Goal: Check status: Check status

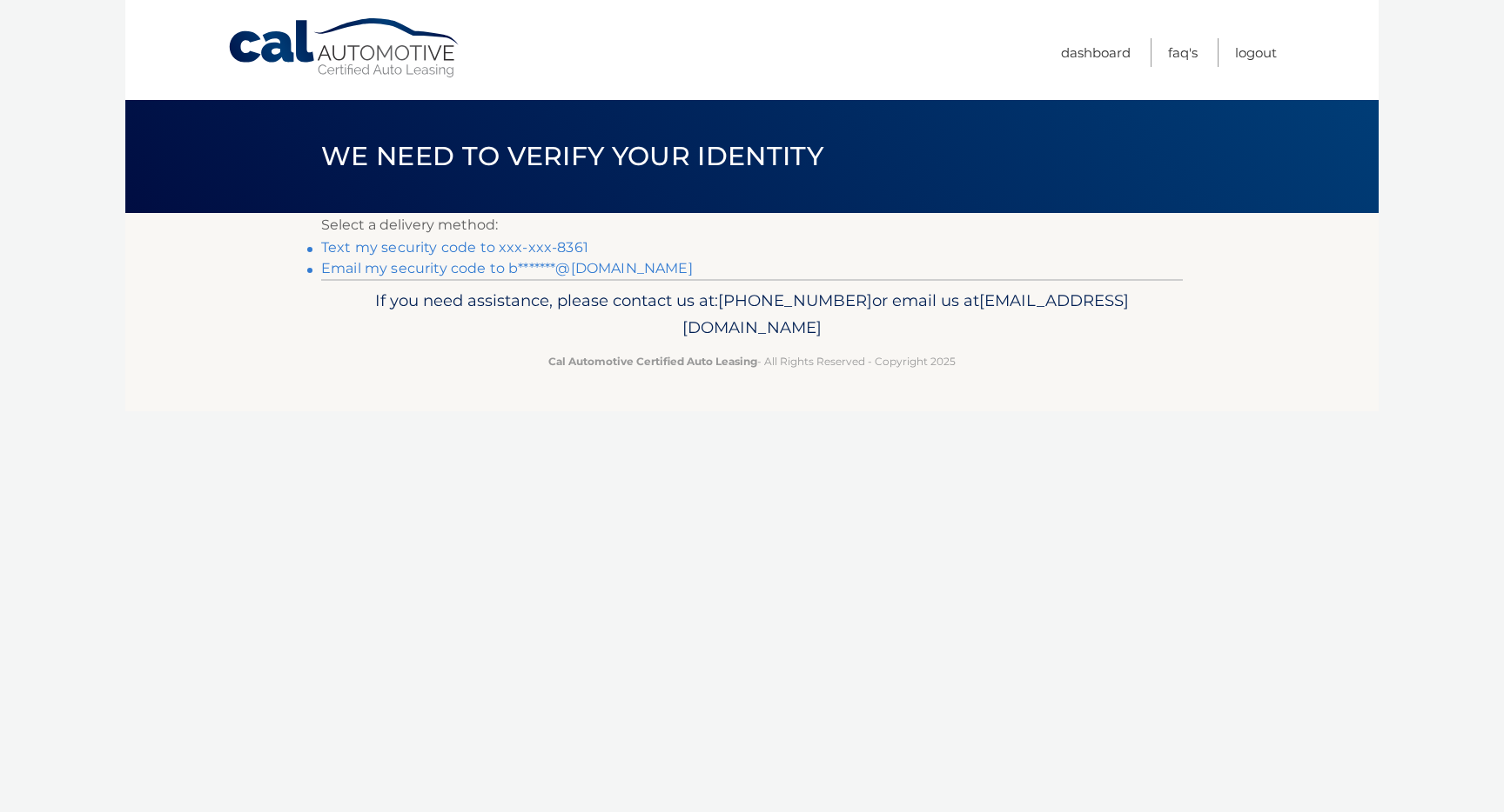
click at [497, 250] on link "Text my security code to xxx-xxx-8361" at bounding box center [455, 247] width 267 height 17
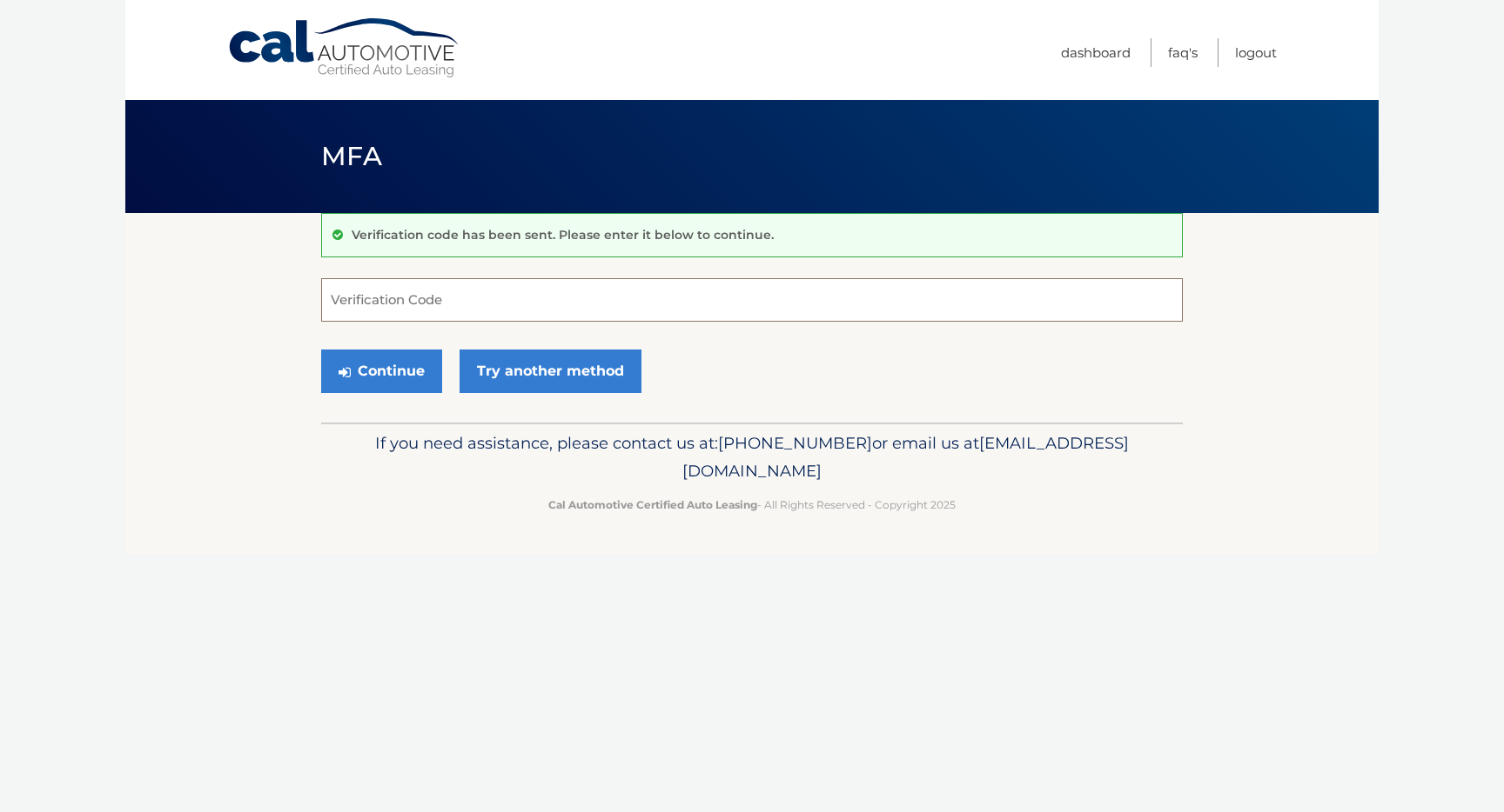
click at [486, 309] on input "Verification Code" at bounding box center [752, 300] width 862 height 43
type input "876604"
click at [321, 350] on button "Continue" at bounding box center [381, 371] width 121 height 43
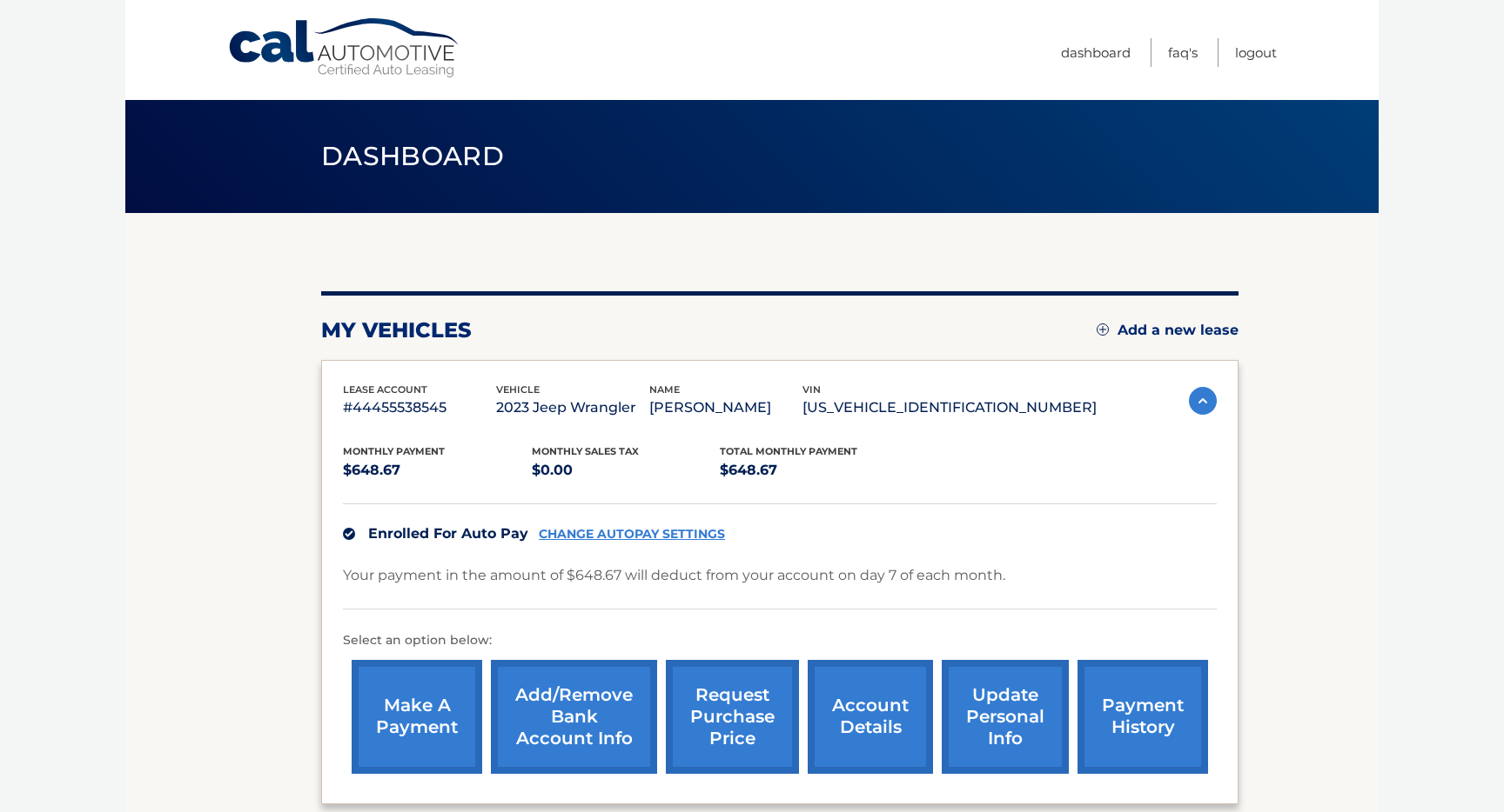
click at [1147, 697] on link "payment history" at bounding box center [1142, 716] width 130 height 114
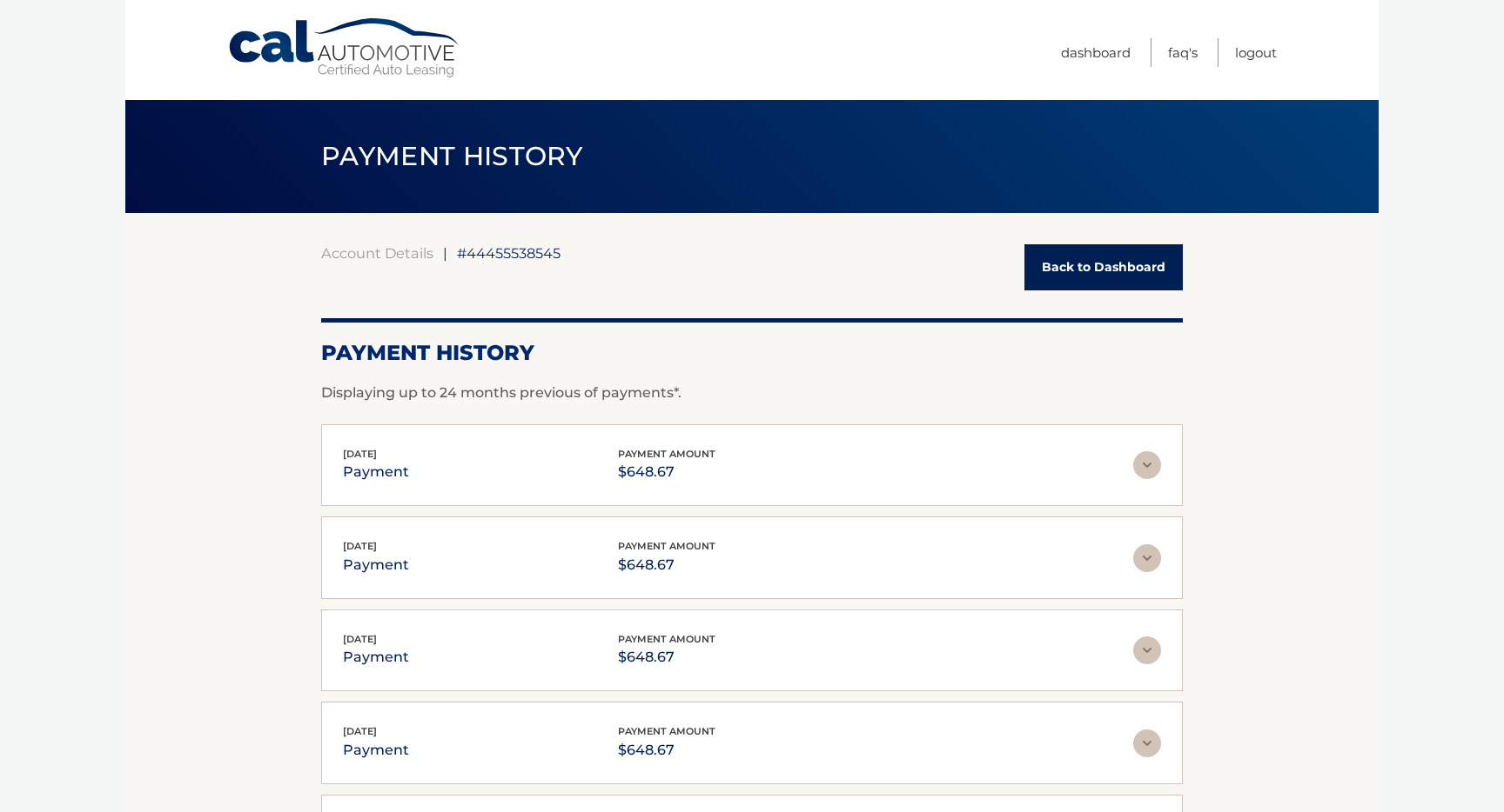
scroll to position [7, 0]
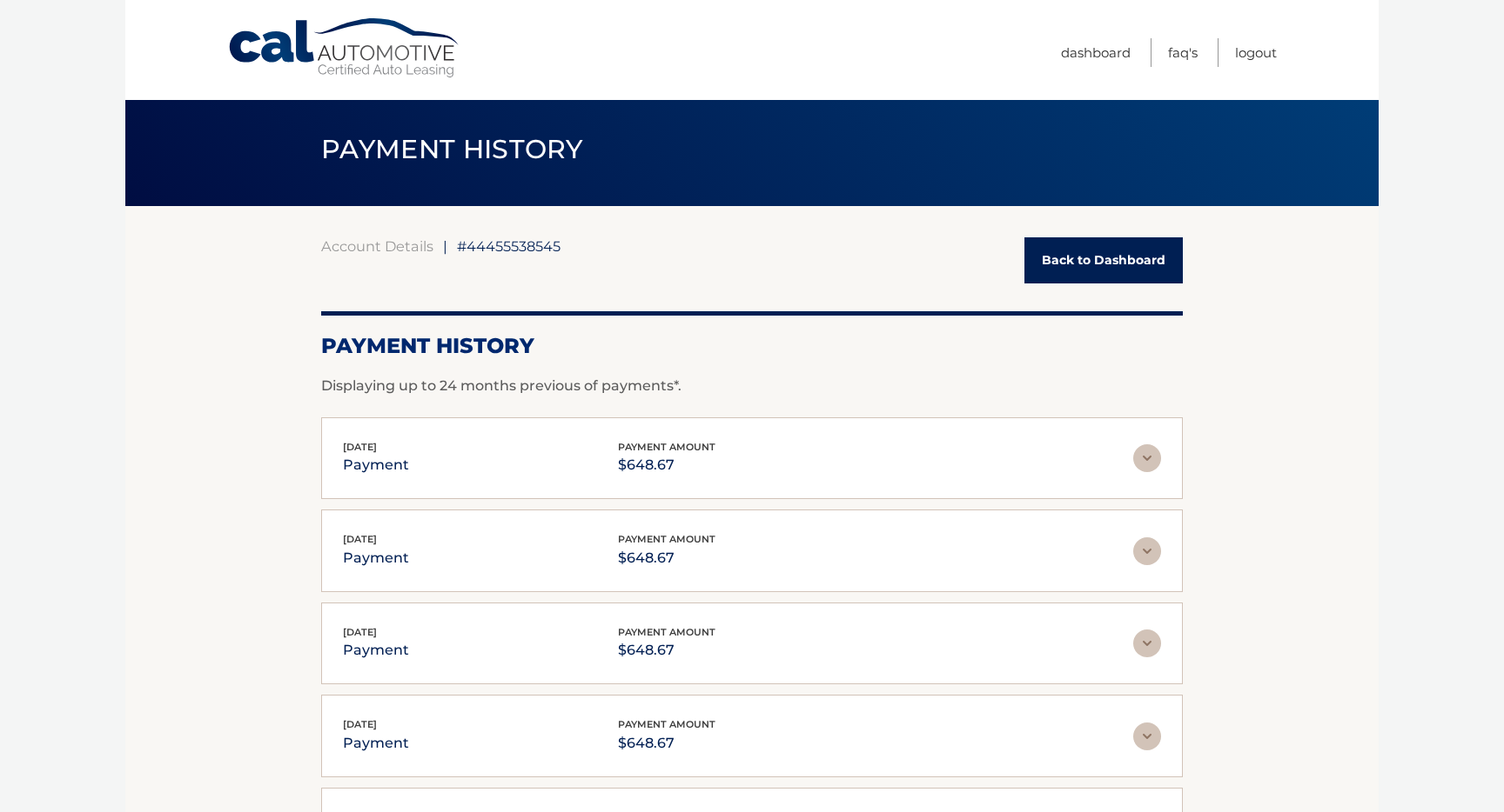
click at [951, 466] on div "Aug 07, 2025 payment payment amount $648.67" at bounding box center [738, 459] width 791 height 40
